Goal: Information Seeking & Learning: Check status

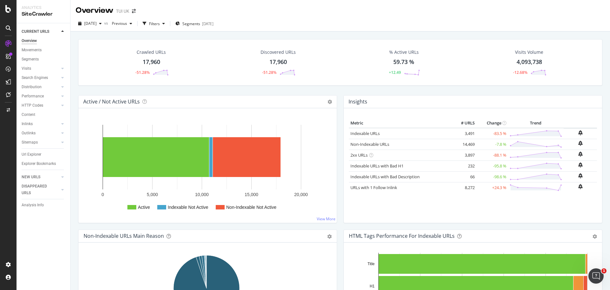
drag, startPoint x: 36, startPoint y: 204, endPoint x: 213, endPoint y: 15, distance: 258.9
click at [36, 204] on div "Analysis Info" at bounding box center [33, 205] width 22 height 7
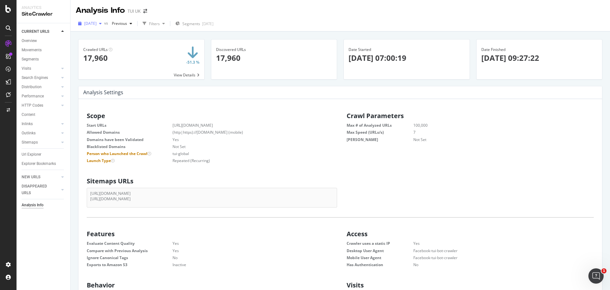
click at [102, 24] on icon "button" at bounding box center [100, 24] width 3 height 4
click at [135, 71] on div "36.6K URLs" at bounding box center [132, 70] width 20 height 6
drag, startPoint x: 492, startPoint y: 57, endPoint x: 347, endPoint y: 46, distance: 145.1
click at [347, 46] on div "Crawled URLs 36,628 +38.8 % View Details Discovered URLs 36,628 Date Started [D…" at bounding box center [340, 62] width 531 height 47
